Goal: Task Accomplishment & Management: Manage account settings

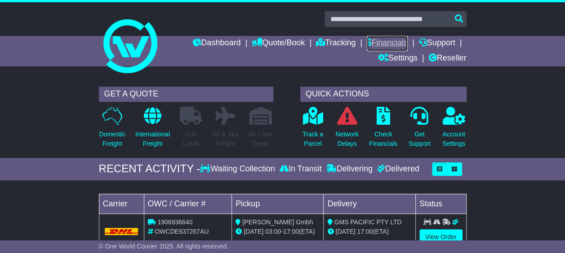
click at [390, 40] on link "Financials" at bounding box center [387, 43] width 41 height 15
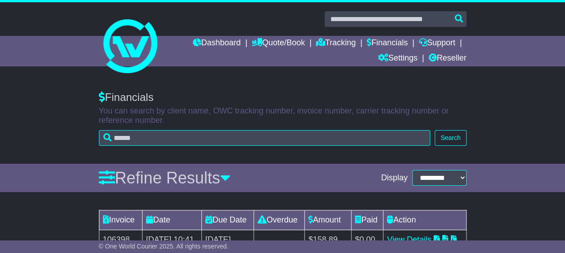
scroll to position [180, 0]
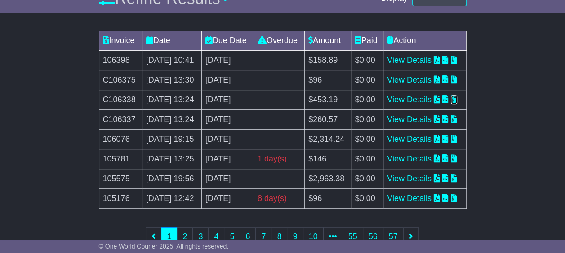
click at [451, 103] on icon at bounding box center [454, 99] width 6 height 8
